Goal: Task Accomplishment & Management: Use online tool/utility

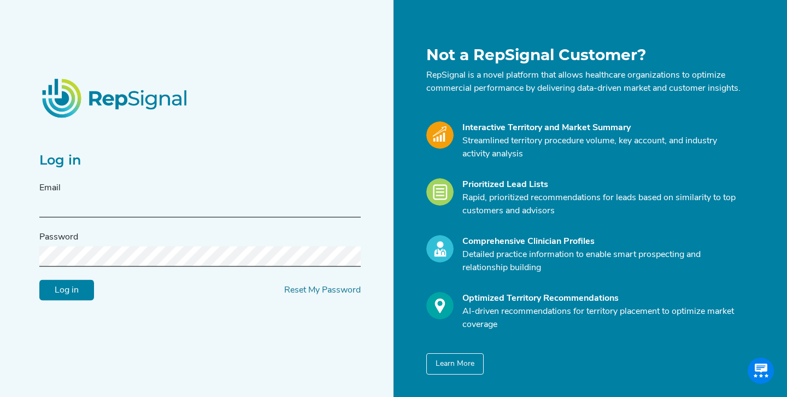
click at [227, 215] on input "text" at bounding box center [199, 207] width 321 height 20
type input "[EMAIL_ADDRESS][DOMAIN_NAME]"
click at [85, 299] on input "Log in" at bounding box center [66, 290] width 55 height 21
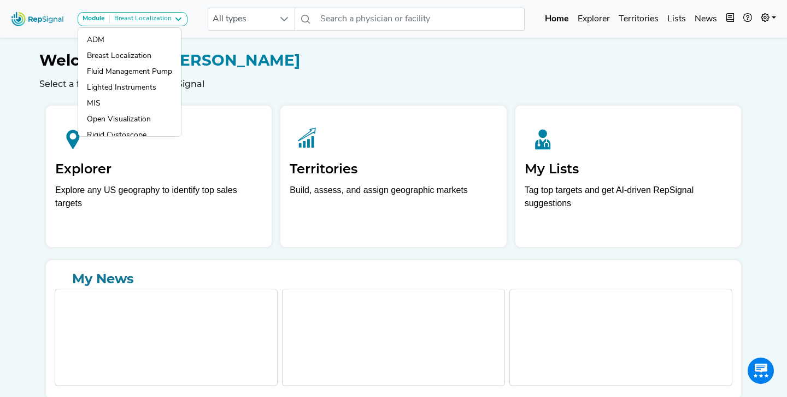
click at [174, 18] on icon at bounding box center [178, 19] width 9 height 9
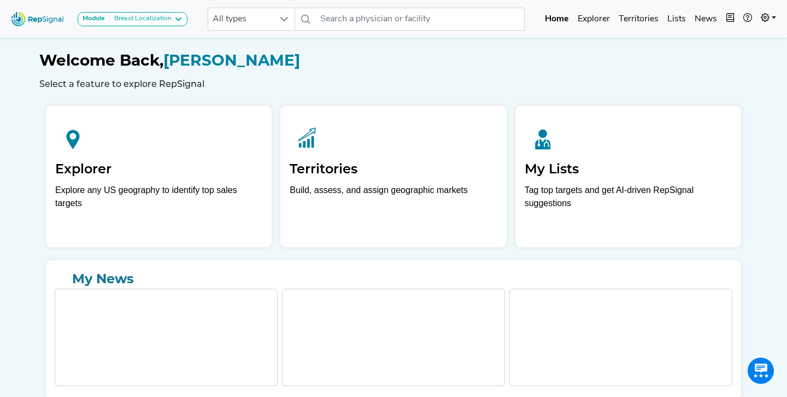
click at [174, 18] on icon at bounding box center [178, 19] width 9 height 9
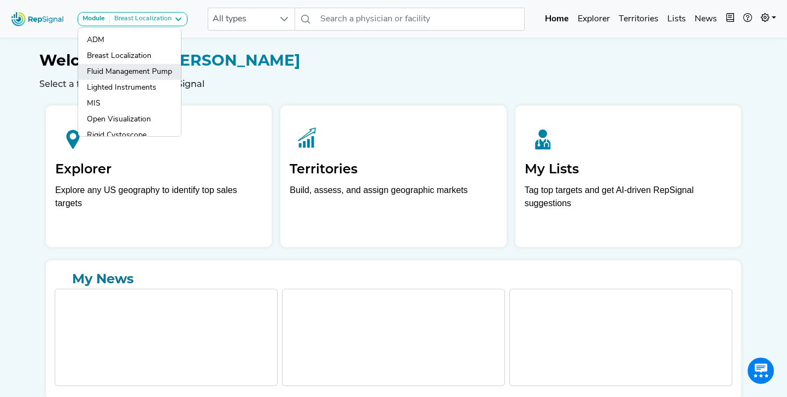
scroll to position [27, 0]
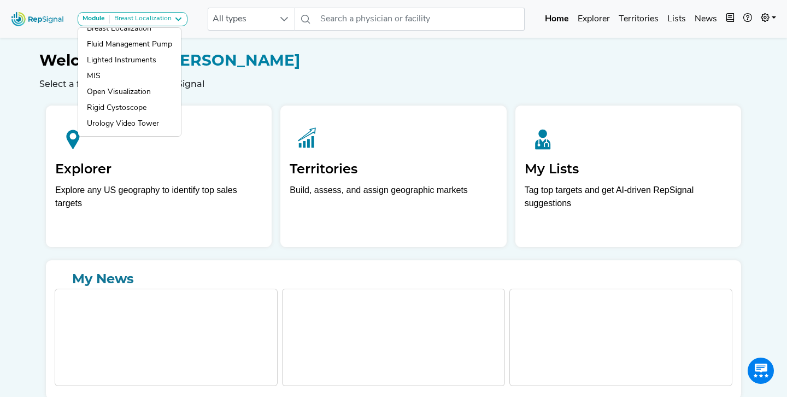
click at [267, 78] on div "Welcome Back, [PERSON_NAME] Select a feature to explore RepSignal" at bounding box center [393, 70] width 709 height 38
